Goal: Task Accomplishment & Management: Use online tool/utility

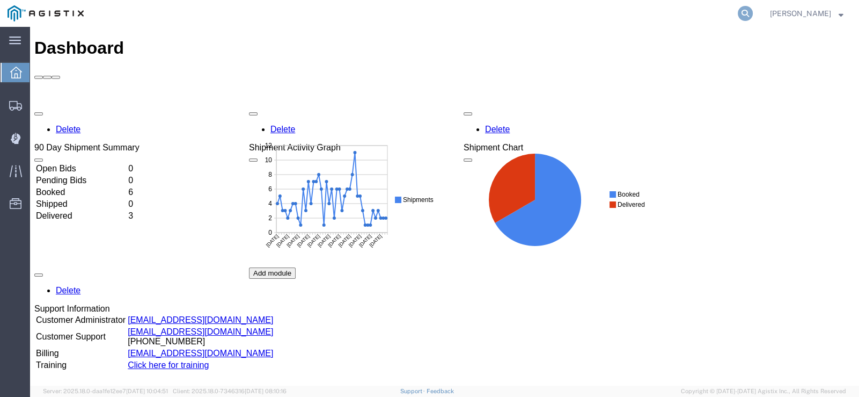
click at [752, 20] on form at bounding box center [746, 13] width 17 height 27
click at [753, 19] on icon at bounding box center [745, 13] width 15 height 15
click at [651, 18] on input "search" at bounding box center [575, 14] width 326 height 26
type input "56501282"
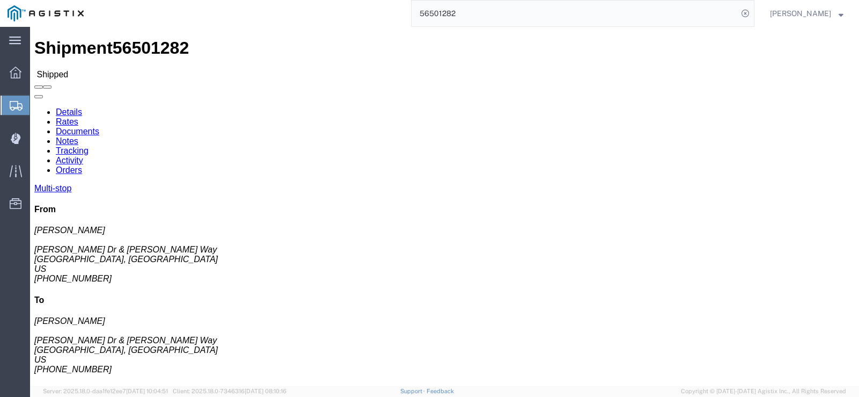
click link "Rates"
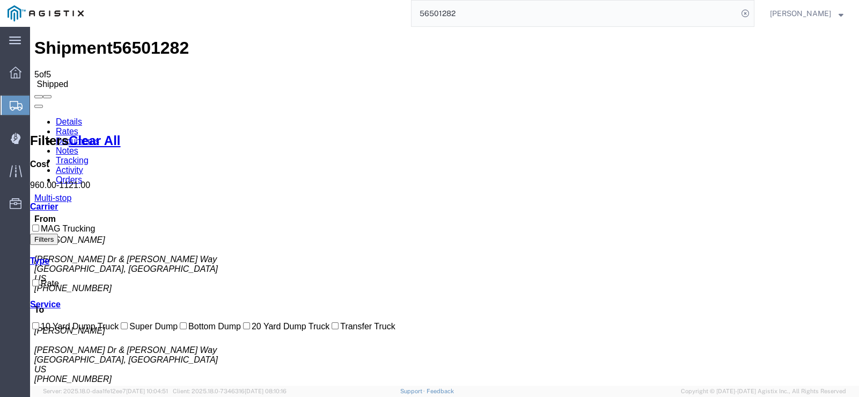
click at [99, 136] on link "Documents" at bounding box center [77, 140] width 43 height 9
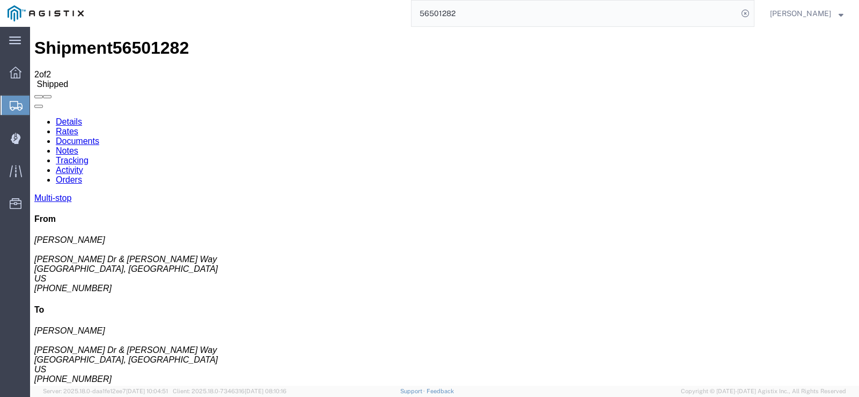
click at [89, 156] on link "Tracking" at bounding box center [72, 160] width 33 height 9
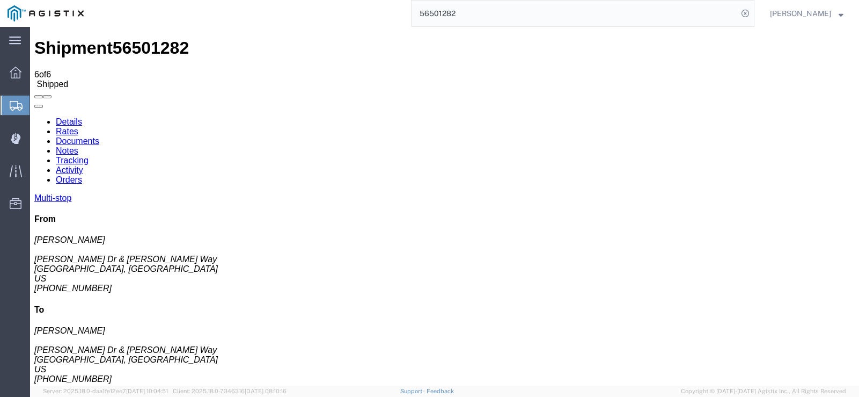
drag, startPoint x: 166, startPoint y: 134, endPoint x: 157, endPoint y: 136, distance: 9.3
drag, startPoint x: 171, startPoint y: 141, endPoint x: 185, endPoint y: 151, distance: 17.6
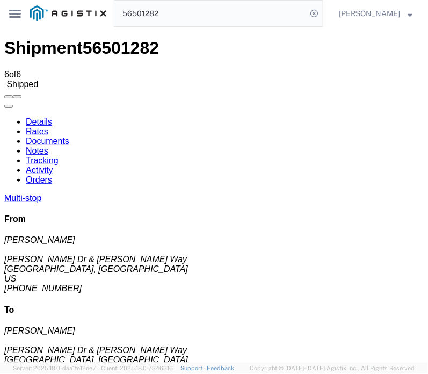
click at [425, 370] on agx-app-version "Server: 2025.18.0-daa1fe12ee7 [DATE] 10:04:51 Client: 2025.18.0-7346316 [DATE] …" at bounding box center [214, 367] width 428 height 11
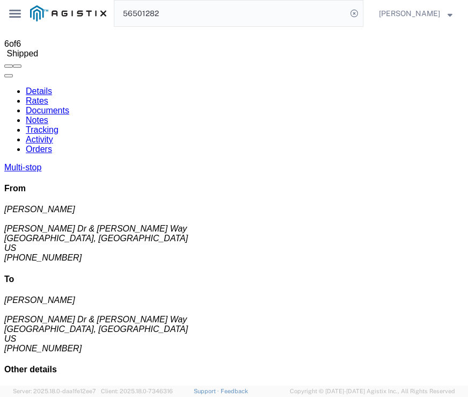
scroll to position [48, 0]
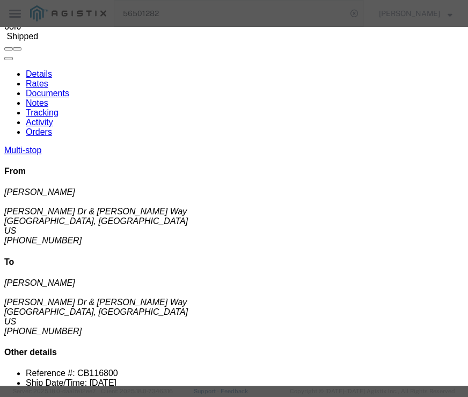
type input "[DATE]"
type input "10:00 AM"
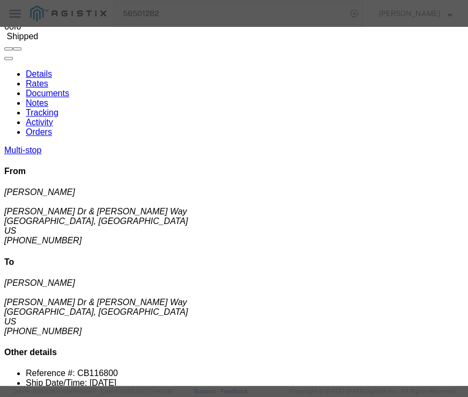
type input "[DATE]"
type input "1:20 PM"
select select "BREAKSTART"
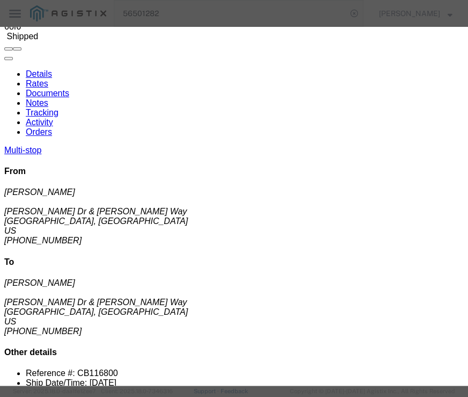
select select "{"pickupDeliveryInfoId": "122290687","pickupOrDelivery": "D","stopNum": "2","lo…"
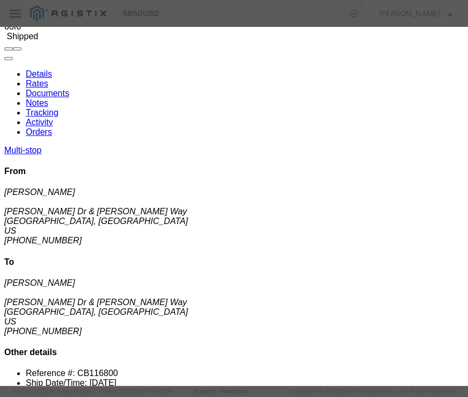
select select "CA"
type input "Antioch"
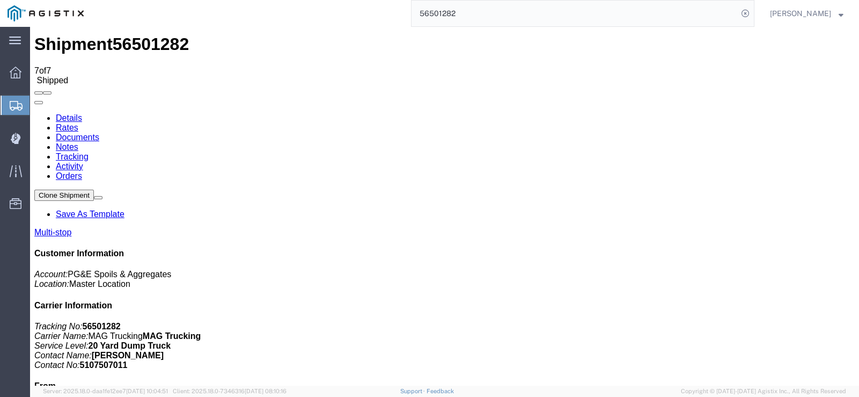
scroll to position [0, 0]
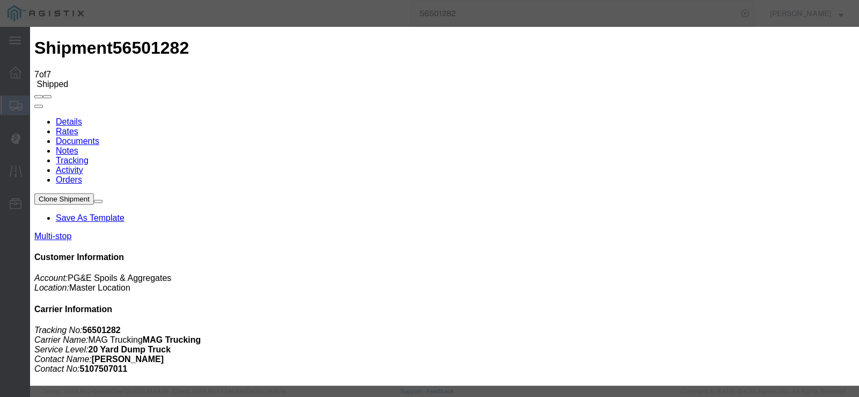
type input "[DATE]"
type input "10:00 AM"
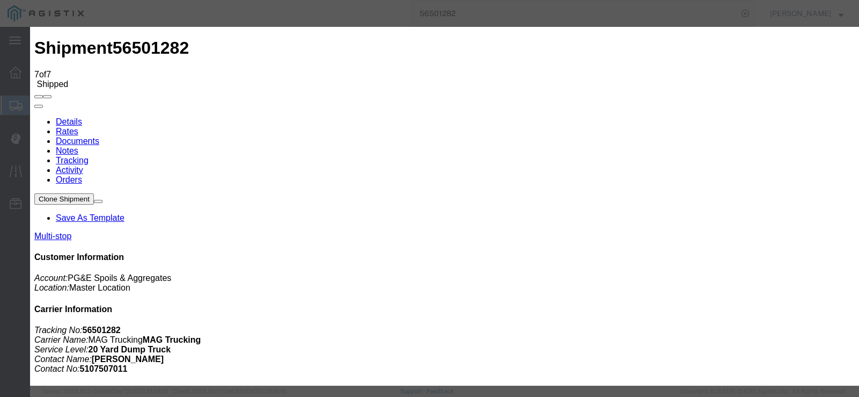
type input "[DATE]"
type input "3:30 PM"
select select "DELIVRED"
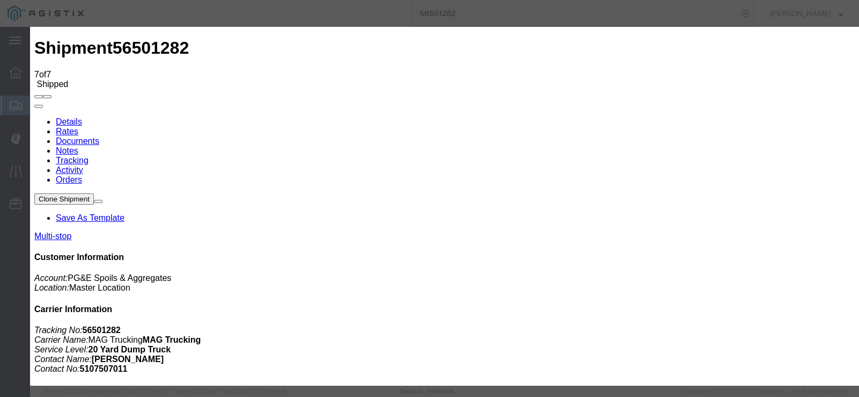
select select "{"pickupDeliveryInfoId": "122290686","pickupOrDelivery": "P","stopNum": "1","lo…"
select select "CA"
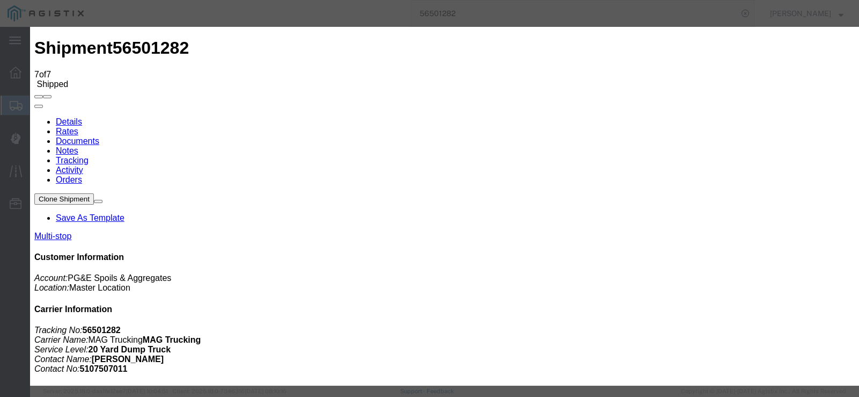
type input "[GEOGRAPHIC_DATA]"
